Goal: Communication & Community: Answer question/provide support

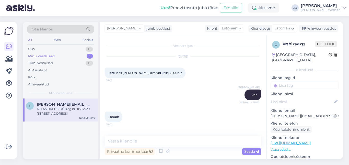
scroll to position [730, 0]
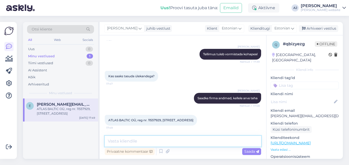
click at [129, 142] on textarea at bounding box center [183, 141] width 156 height 11
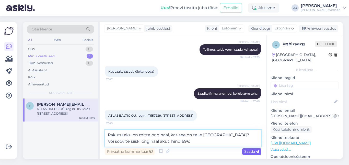
type textarea "Pakutu aku on mitte originaal, kas see on teile [GEOGRAPHIC_DATA]? Või soovite …"
click at [253, 150] on span "Saada" at bounding box center [251, 151] width 15 height 5
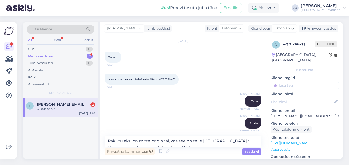
scroll to position [357, 0]
click at [56, 103] on span "[PERSON_NAME][EMAIL_ADDRESS][DOMAIN_NAME]" at bounding box center [63, 104] width 53 height 5
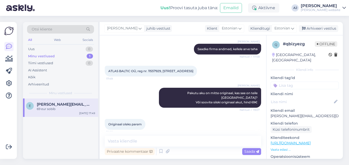
scroll to position [800, 0]
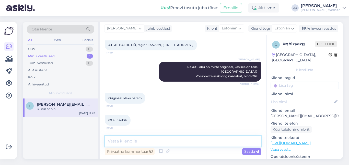
click at [134, 142] on textarea at bounding box center [183, 141] width 156 height 11
type textarea "Ok, tellime [PERSON_NAME]"
click at [250, 153] on span "Saada" at bounding box center [251, 151] width 15 height 5
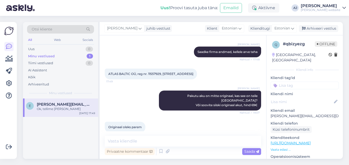
scroll to position [771, 0]
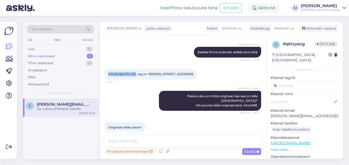
drag, startPoint x: 108, startPoint y: 73, endPoint x: 136, endPoint y: 76, distance: 28.0
click at [136, 76] on span "ATLAS BALTIC OÜ, reg nr. 11557929, [STREET_ADDRESS]" at bounding box center [150, 74] width 85 height 4
copy span "ATLAS BALTIC OÜ"
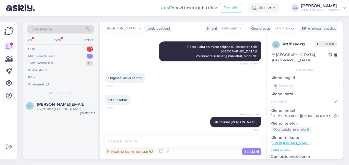
scroll to position [822, 0]
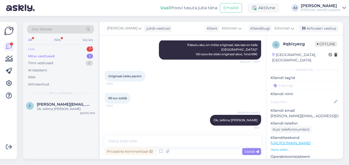
click at [34, 47] on div "Uus" at bounding box center [31, 48] width 6 height 5
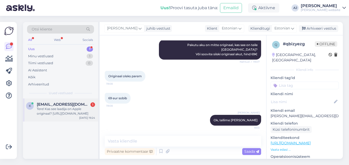
click at [45, 106] on span "[EMAIL_ADDRESS][DOMAIN_NAME]" at bounding box center [63, 104] width 53 height 5
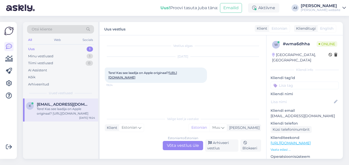
scroll to position [0, 0]
click at [174, 145] on div "Estonian to Estonian Võta vestlus üle" at bounding box center [183, 145] width 40 height 9
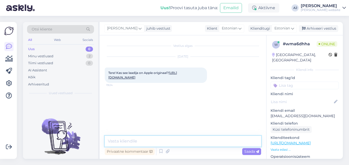
click at [113, 140] on textarea at bounding box center [183, 141] width 156 height 11
type textarea "Jah"
click at [245, 151] on span "Saada" at bounding box center [251, 151] width 15 height 5
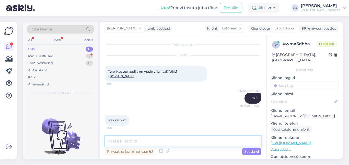
click at [114, 140] on textarea at bounding box center [183, 141] width 156 height 11
type textarea "E"
type textarea "i"
type textarea "[PERSON_NAME]"
click at [249, 152] on span "Saada" at bounding box center [251, 151] width 15 height 5
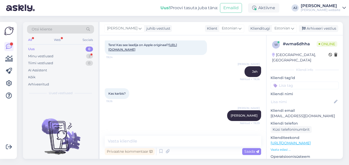
scroll to position [50, 0]
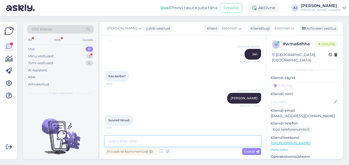
click at [112, 140] on textarea at bounding box center [183, 141] width 156 height 11
type textarea "Palun"
click at [249, 153] on span "Saada" at bounding box center [251, 151] width 15 height 5
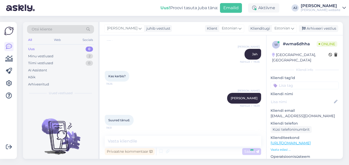
scroll to position [72, 0]
